Goal: Connect with others: Connect with others

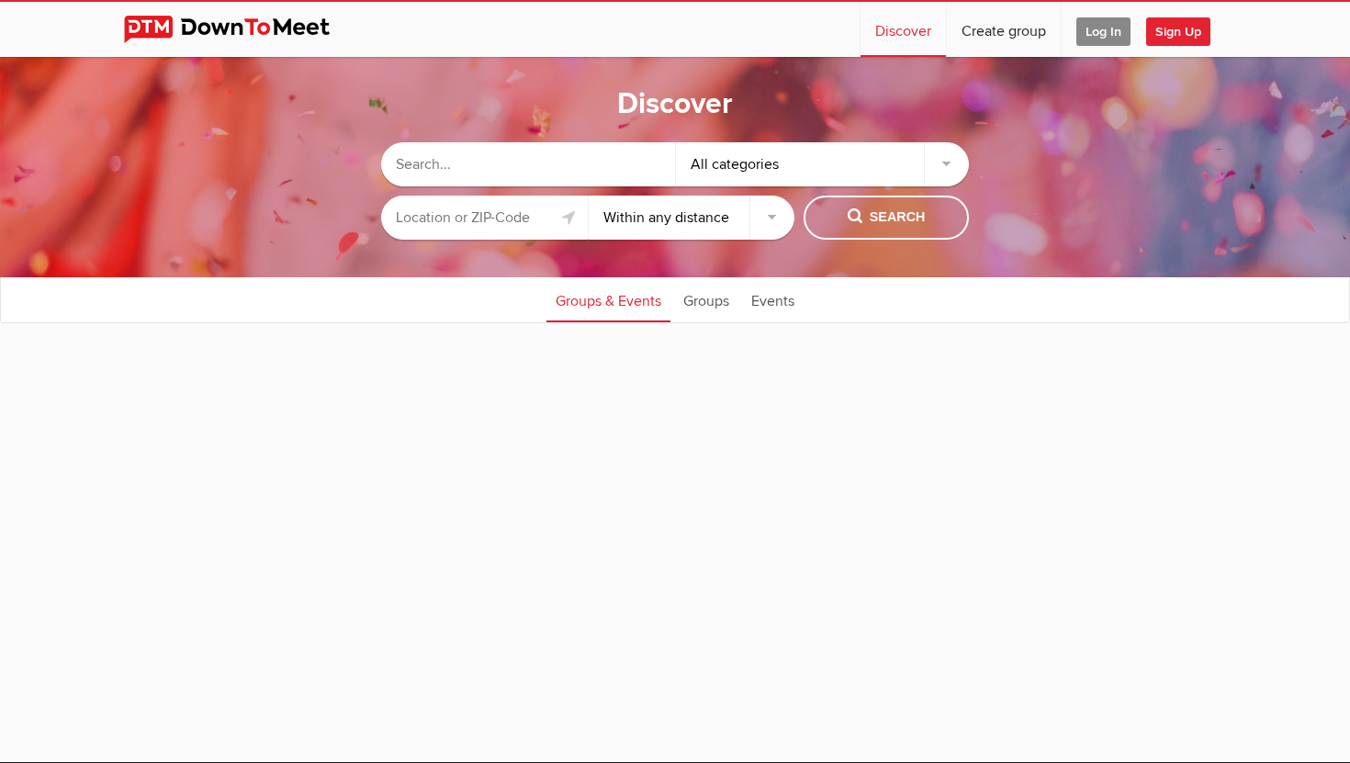
select select "null"
click at [414, 155] on input "text" at bounding box center [528, 164] width 294 height 44
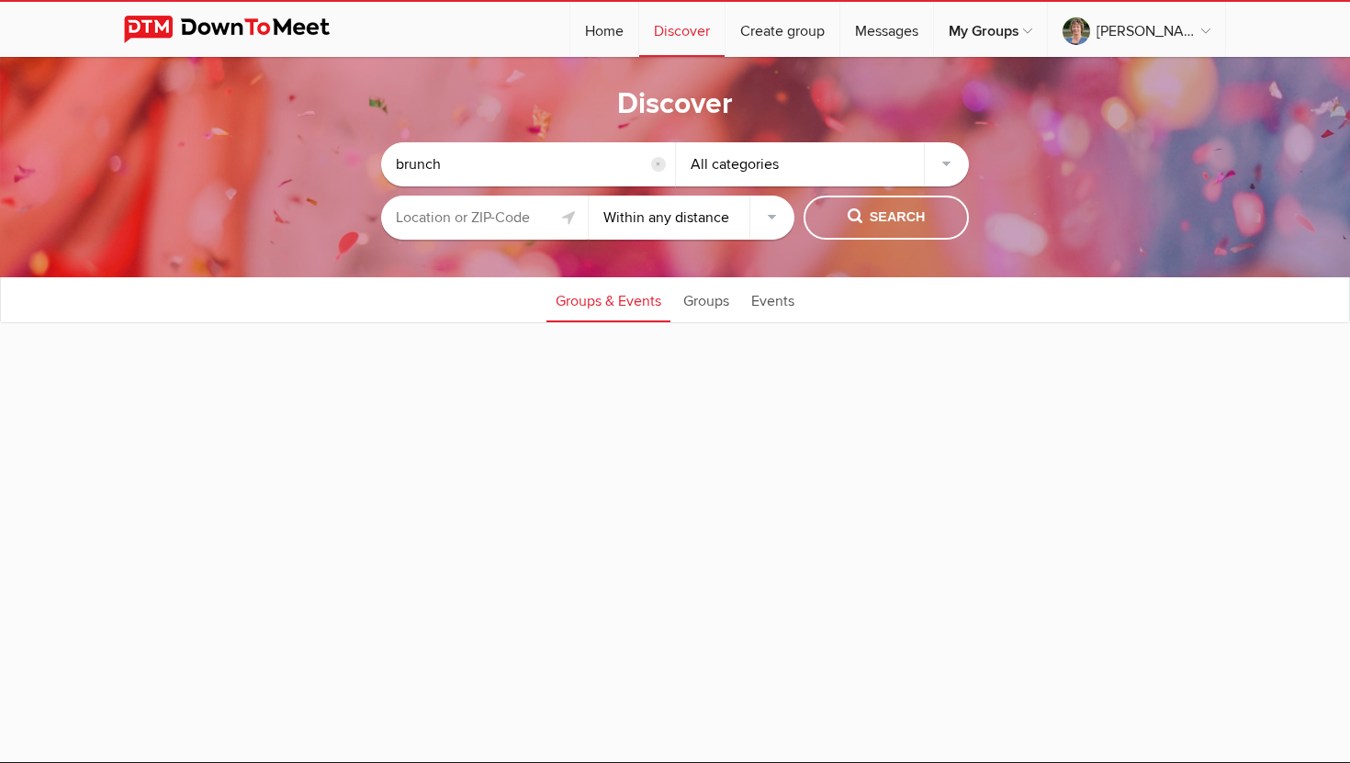
type input "brunch"
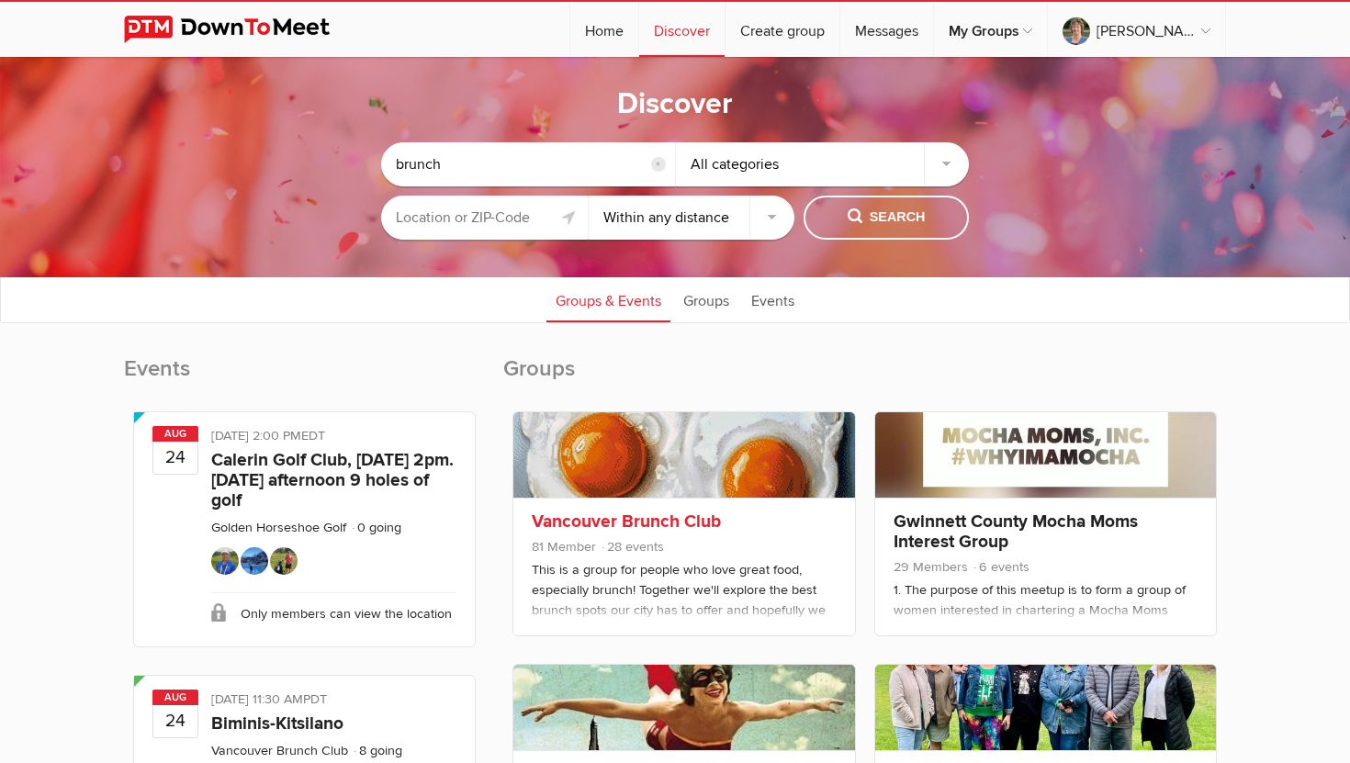
click at [632, 524] on link "Vancouver Brunch Club" at bounding box center [626, 522] width 189 height 22
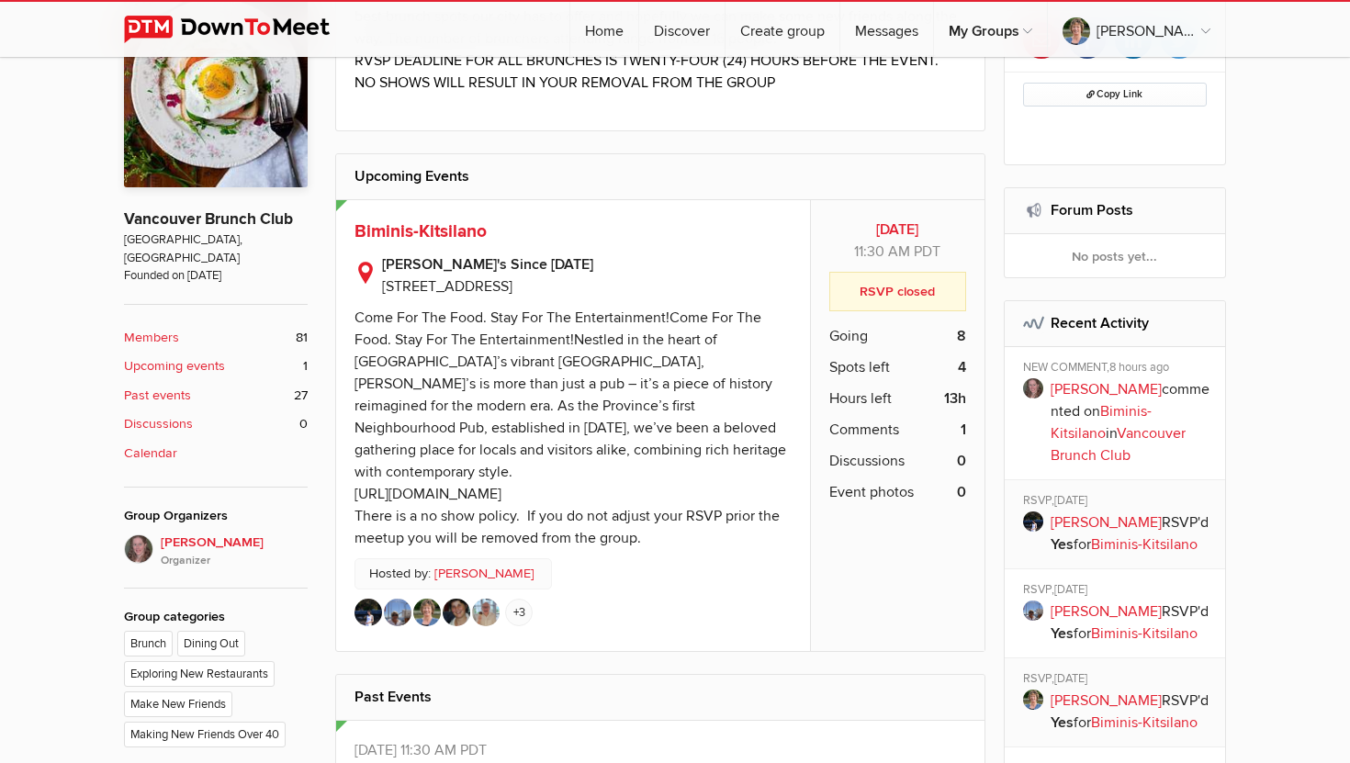
scroll to position [498, 0]
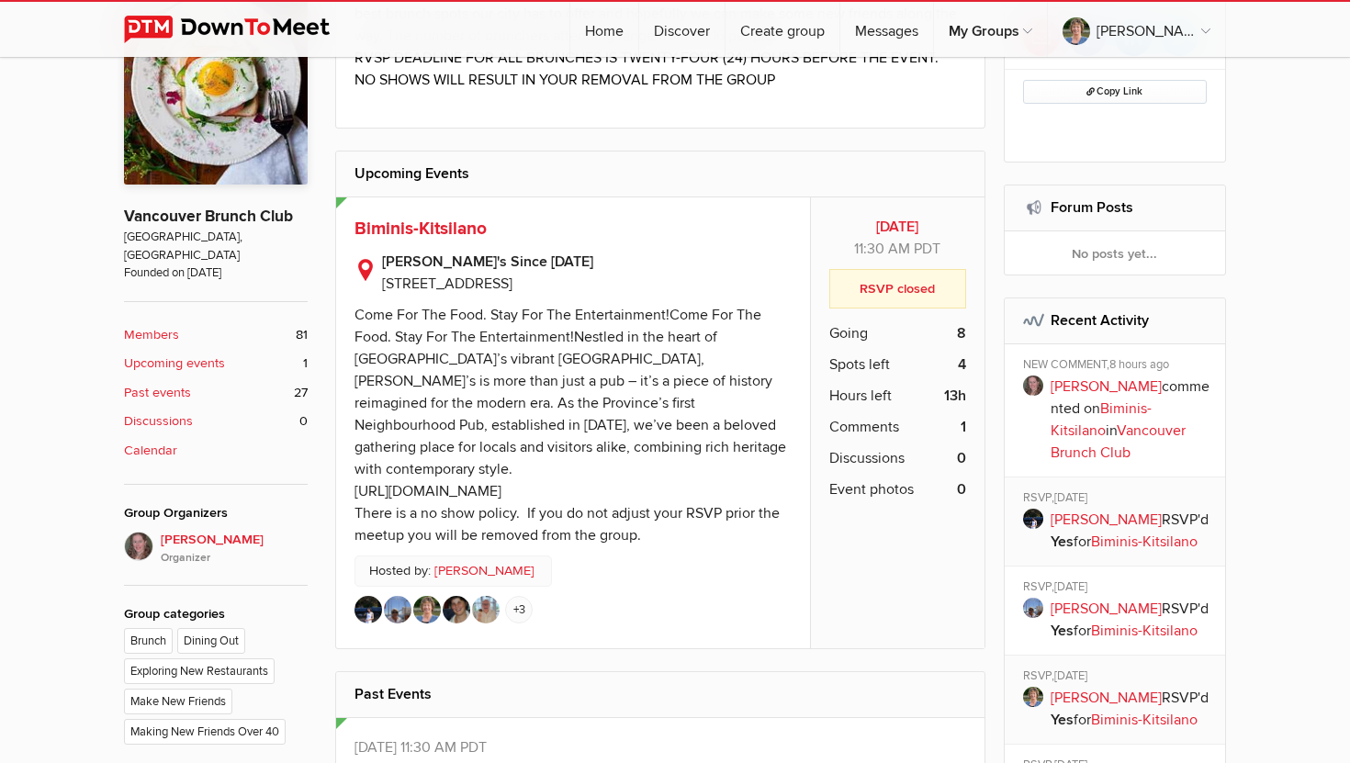
click at [361, 596] on img at bounding box center [369, 610] width 28 height 28
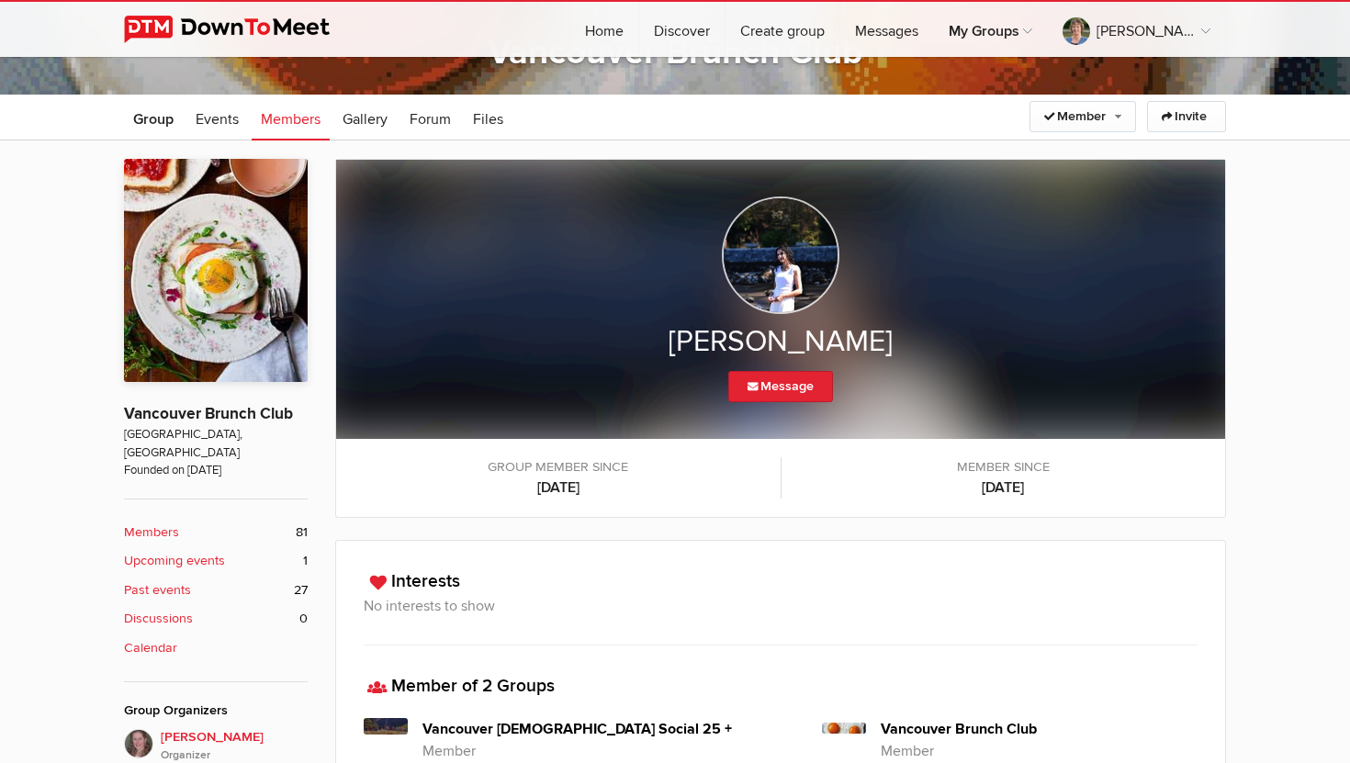
scroll to position [330, 0]
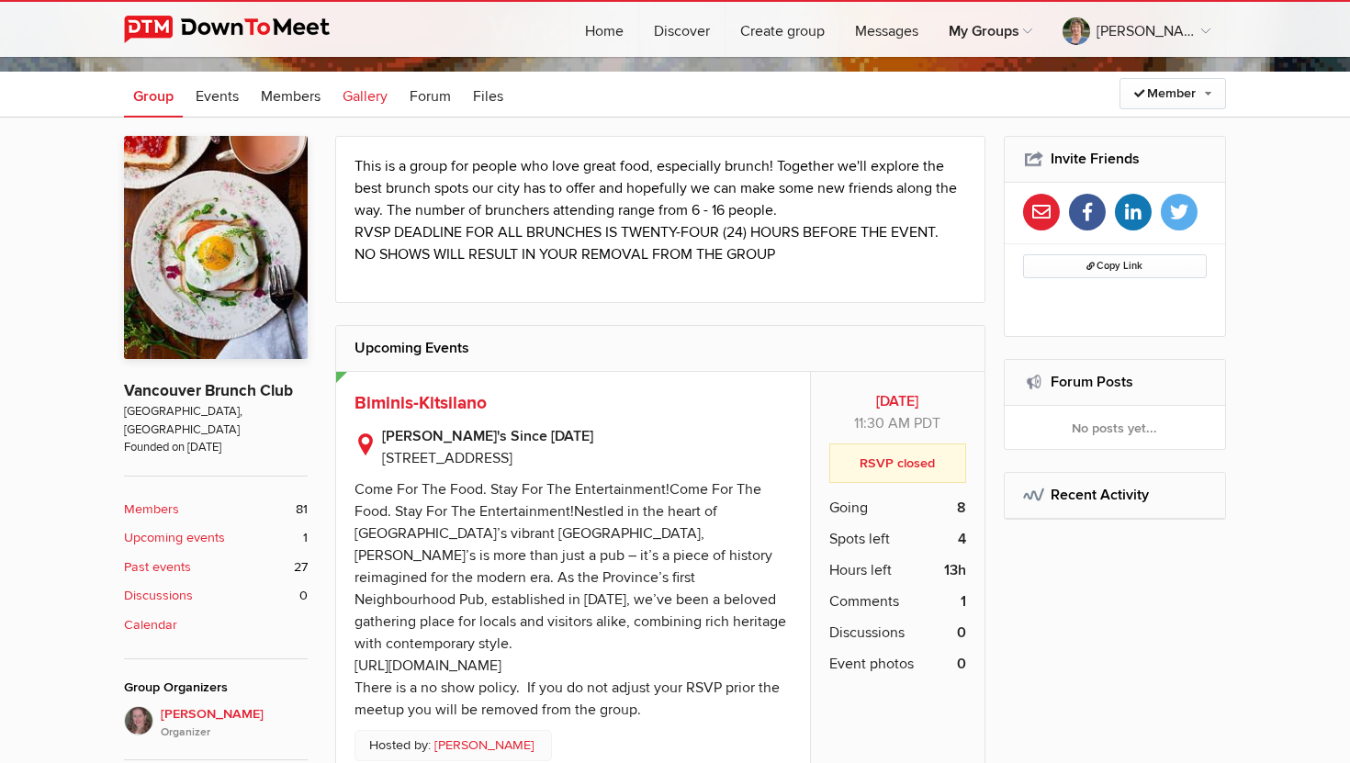
scroll to position [442, 0]
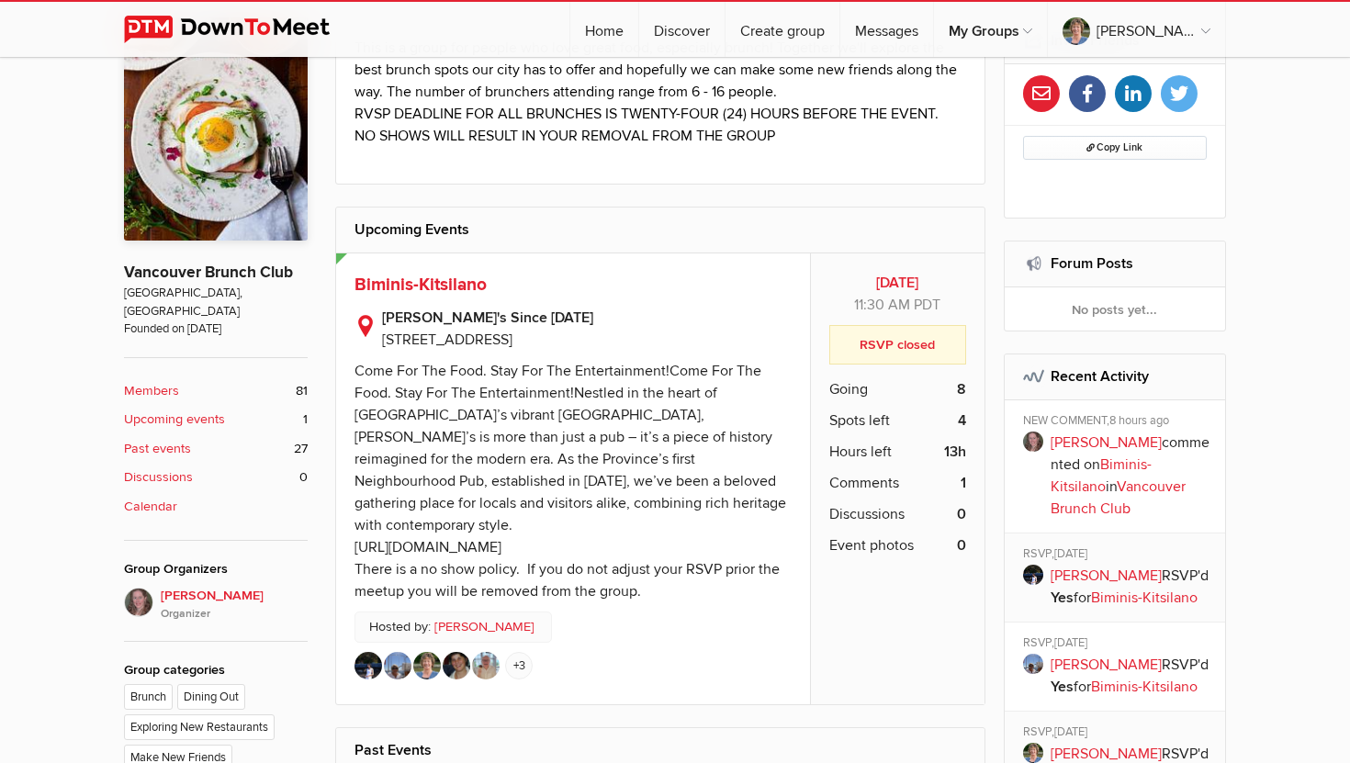
click at [362, 652] on img at bounding box center [369, 666] width 28 height 28
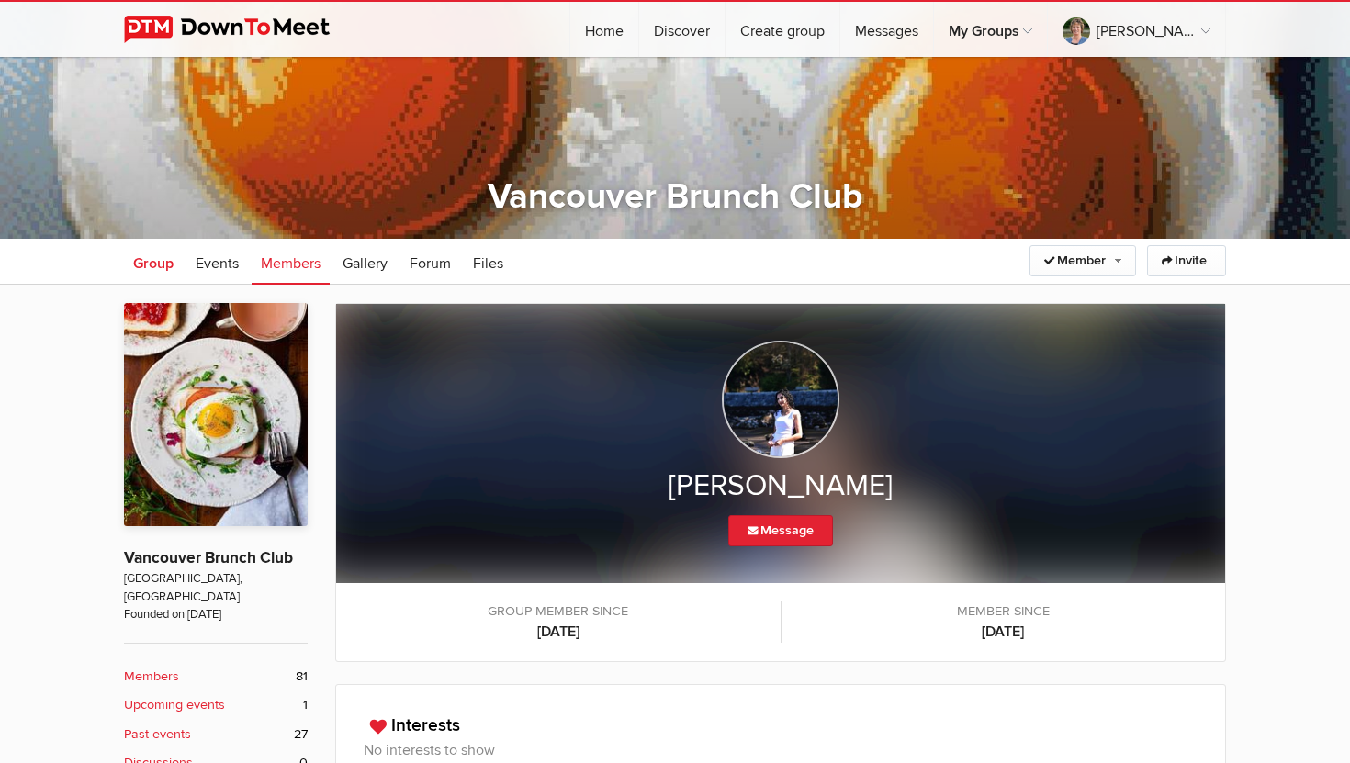
scroll to position [164, 0]
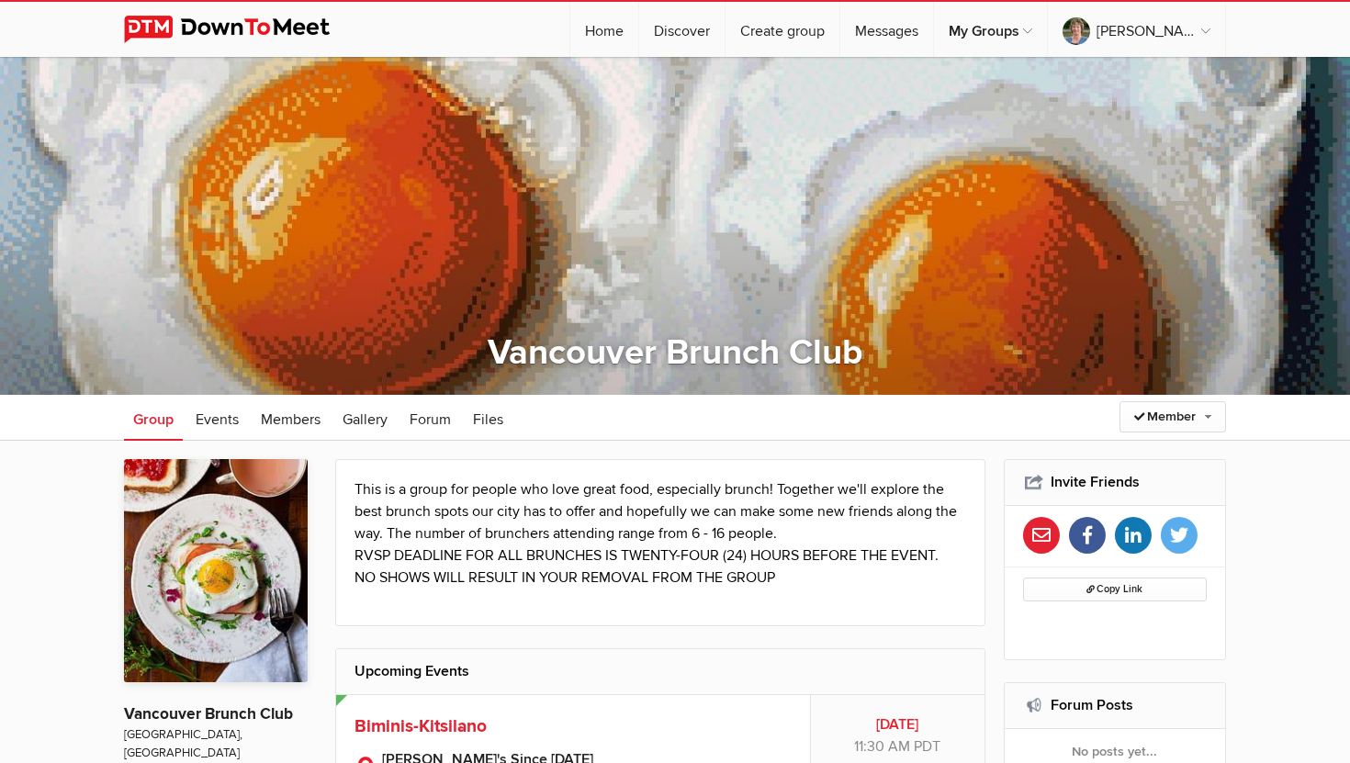
select select "null"
